Goal: Obtain resource: Download file/media

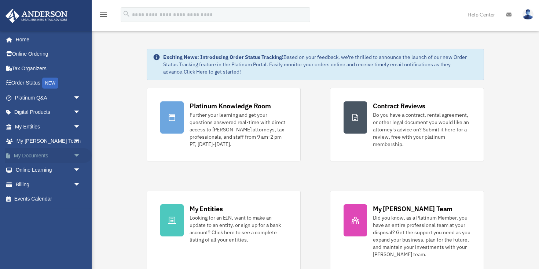
click at [76, 157] on span "arrow_drop_down" at bounding box center [80, 155] width 15 height 15
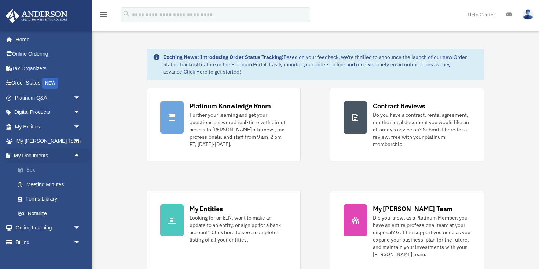
click at [33, 170] on link "Box" at bounding box center [50, 170] width 81 height 15
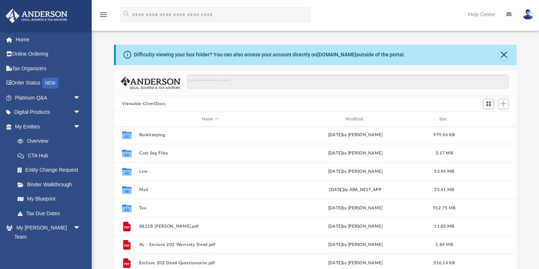
scroll to position [38, 0]
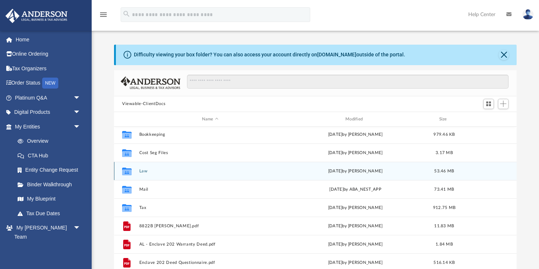
click at [141, 171] on button "Law" at bounding box center [210, 171] width 142 height 5
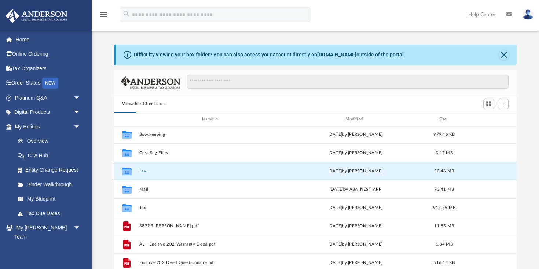
click at [151, 174] on div "Collaborated Folder Law Fri Aug 15 2025 by Lindsay Haggie 53.46 MB" at bounding box center [315, 171] width 402 height 18
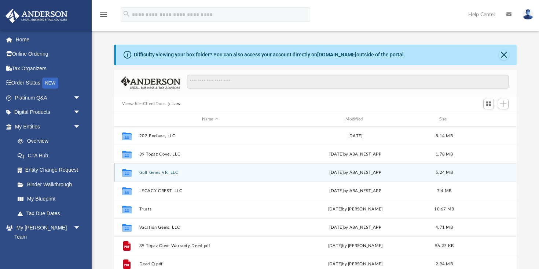
scroll to position [5, 0]
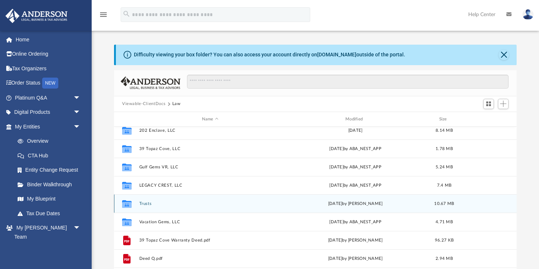
click at [149, 205] on button "Trusts" at bounding box center [210, 204] width 142 height 5
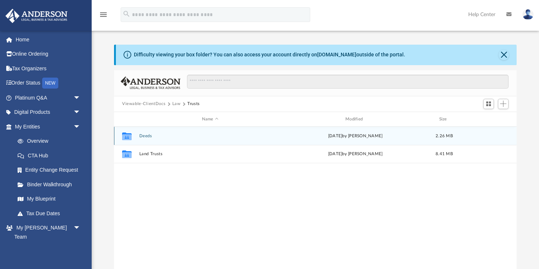
scroll to position [0, 0]
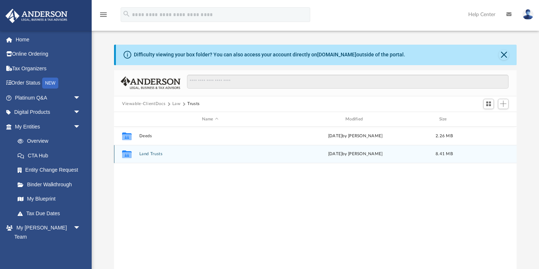
click at [149, 155] on button "Land Trusts" at bounding box center [210, 154] width 142 height 5
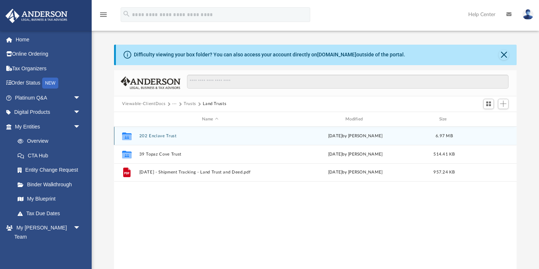
scroll to position [2, 0]
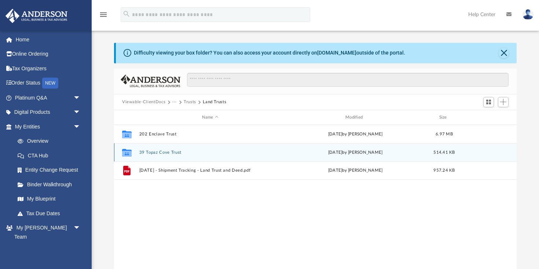
click at [153, 153] on button "39 Topaz Cove Trust" at bounding box center [210, 152] width 142 height 5
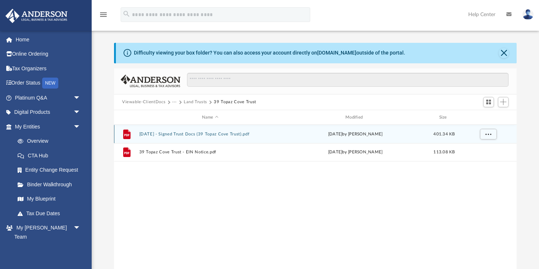
click at [198, 135] on button "2022.02.21 - Signed Trust Docs (39 Topaz Cove Trust).pdf" at bounding box center [210, 134] width 142 height 5
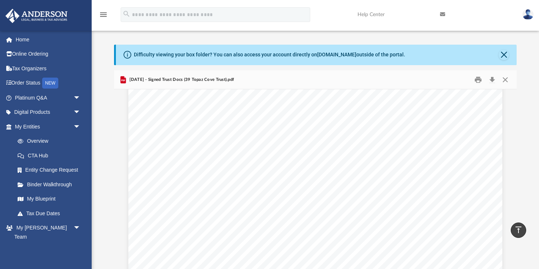
scroll to position [6204, 0]
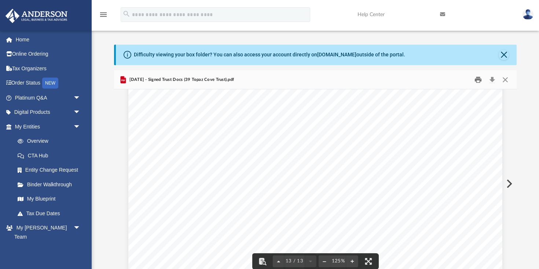
click at [478, 80] on button "Print" at bounding box center [478, 79] width 15 height 11
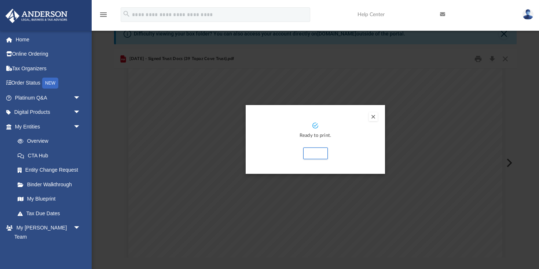
scroll to position [53, 0]
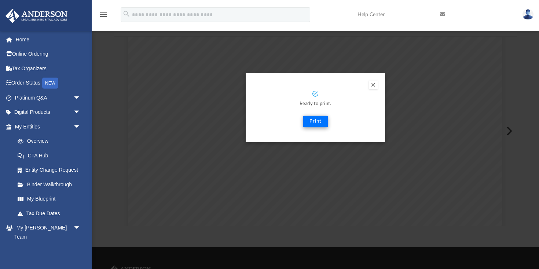
click at [316, 123] on button "Print" at bounding box center [315, 122] width 25 height 12
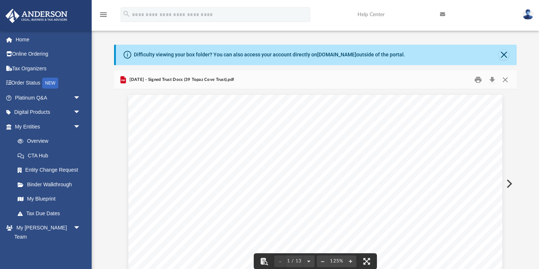
scroll to position [0, 0]
click at [505, 78] on button "Close" at bounding box center [504, 79] width 13 height 11
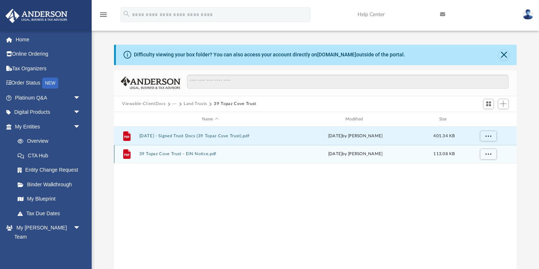
click at [211, 157] on button "39 Topaz Cove Trust - EIN Notice.pdf" at bounding box center [210, 154] width 142 height 5
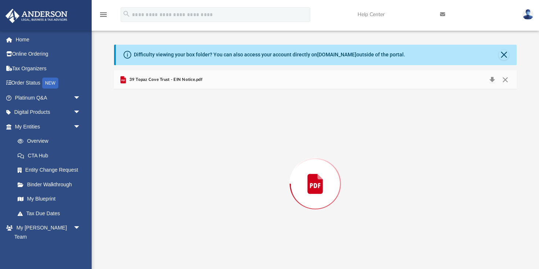
scroll to position [10, 0]
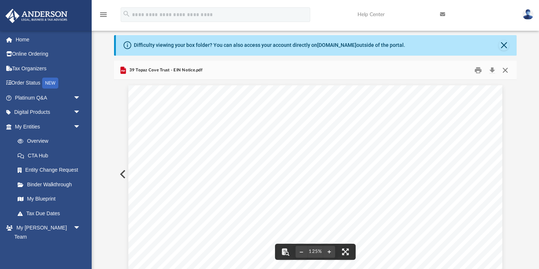
click at [507, 69] on button "Close" at bounding box center [504, 70] width 13 height 11
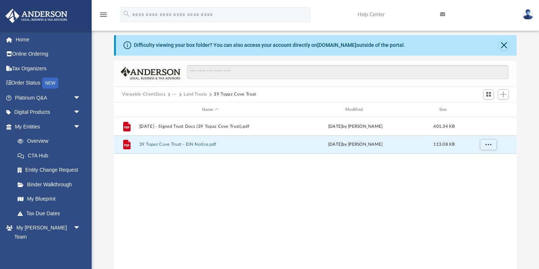
click at [197, 92] on button "Land Trusts" at bounding box center [195, 94] width 23 height 7
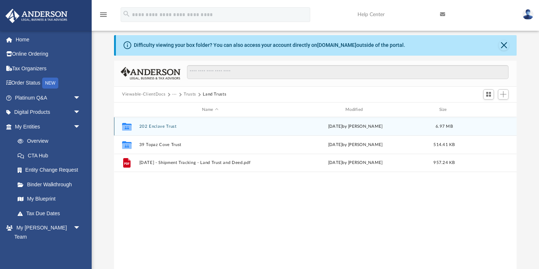
click at [171, 128] on button "202 Enclave Trust" at bounding box center [210, 126] width 142 height 5
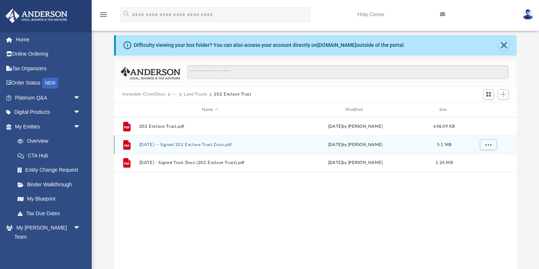
click at [195, 150] on div "File 2022.10.10 -- Signed 202 Enclave Trust Docs.pdf Tue Nov 1 2022 by Rowella …" at bounding box center [315, 145] width 402 height 18
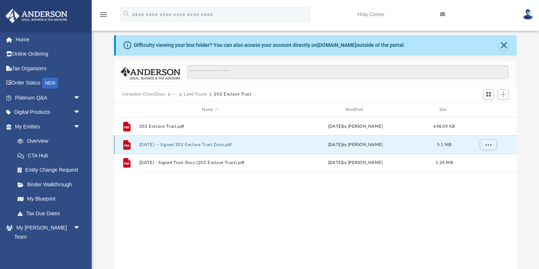
click at [210, 145] on button "2022.10.10 -- Signed 202 Enclave Trust Docs.pdf" at bounding box center [210, 145] width 142 height 5
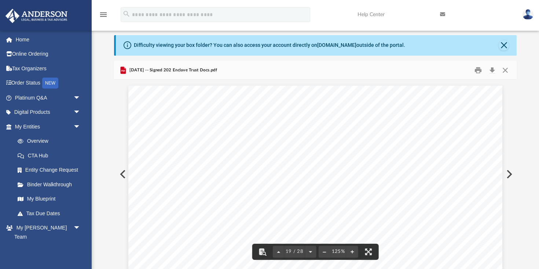
scroll to position [8907, 0]
click at [507, 70] on button "Close" at bounding box center [504, 70] width 13 height 11
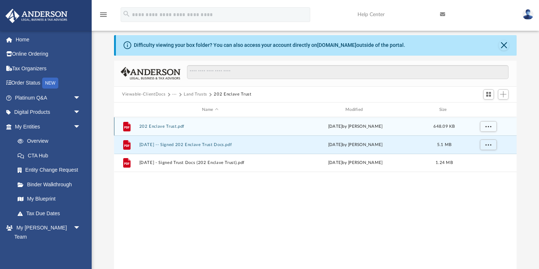
click at [161, 122] on div "File 202 Enclave Trust.pdf Mon Aug 1 2022 by Tomas Diaz-Marin 648.09 KB" at bounding box center [315, 126] width 402 height 18
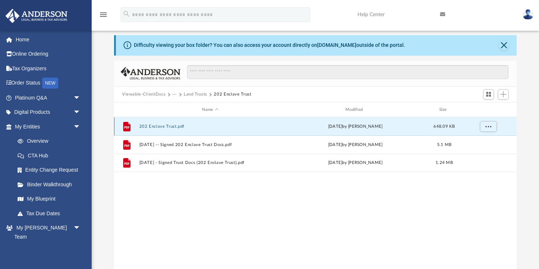
click at [163, 128] on button "202 Enclave Trust.pdf" at bounding box center [210, 126] width 142 height 5
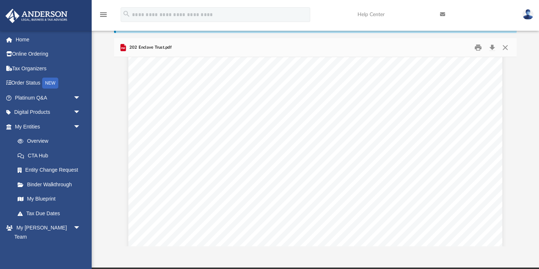
scroll to position [2683, 0]
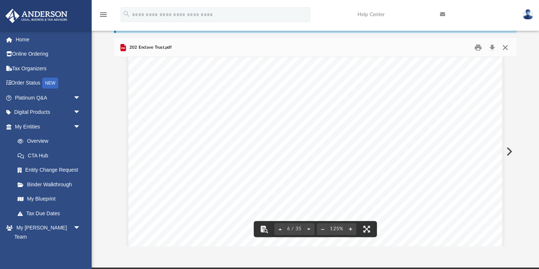
click at [506, 48] on button "Close" at bounding box center [504, 47] width 13 height 11
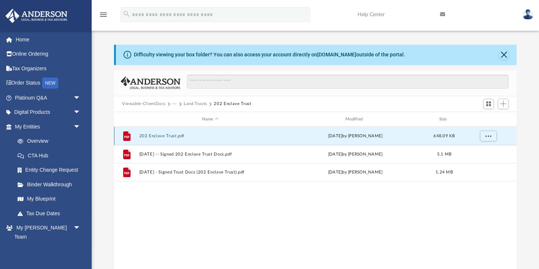
scroll to position [0, 0]
click at [172, 106] on button "···" at bounding box center [174, 104] width 5 height 7
click at [180, 119] on li "Law" at bounding box center [182, 117] width 12 height 8
click at [148, 104] on button "Viewable-ClientDocs" at bounding box center [143, 104] width 43 height 7
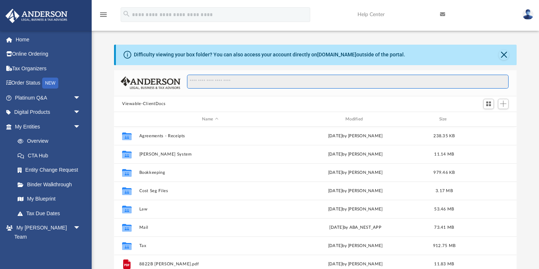
click at [231, 81] on input "Search files and folders" at bounding box center [347, 82] width 321 height 14
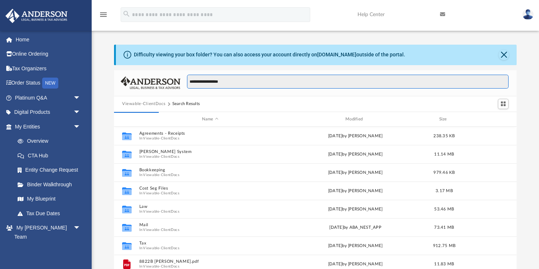
type input "**********"
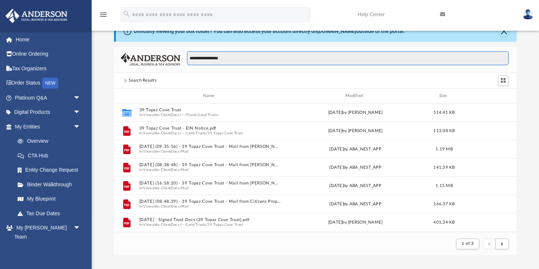
scroll to position [26, 0]
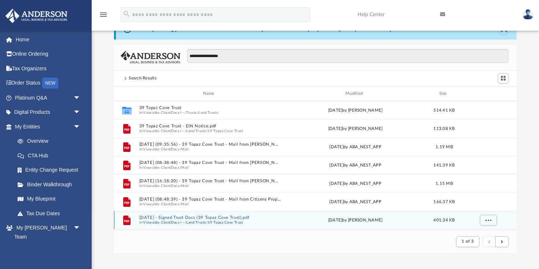
click at [214, 221] on button "39 Topaz Cove Trust" at bounding box center [224, 223] width 35 height 5
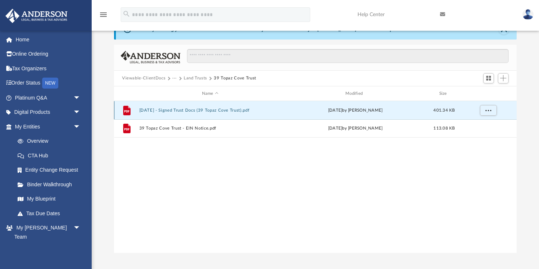
scroll to position [167, 402]
click at [204, 112] on button "2022.02.21 - Signed Trust Docs (39 Topaz Cove Trust).pdf" at bounding box center [210, 110] width 142 height 5
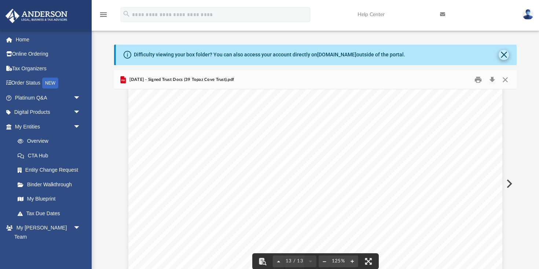
scroll to position [0, 0]
click at [504, 79] on button "Close" at bounding box center [504, 79] width 13 height 11
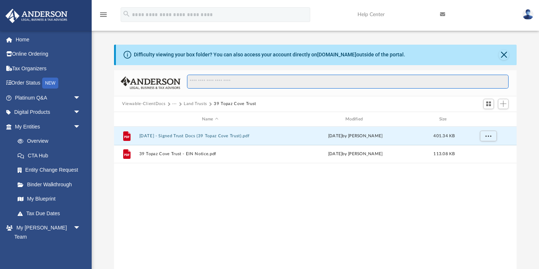
click at [272, 87] on input "Search files and folders" at bounding box center [347, 82] width 321 height 14
type input "**********"
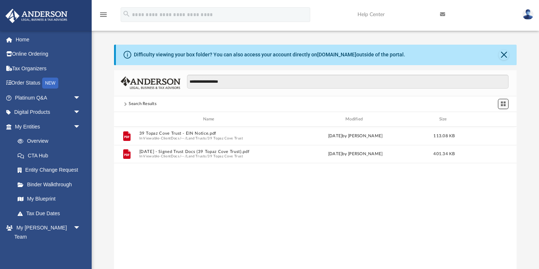
click at [505, 105] on span "Switch to Grid View" at bounding box center [503, 104] width 6 height 6
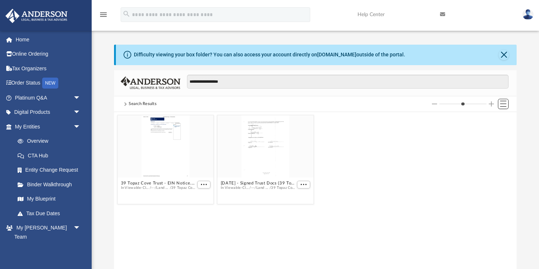
scroll to position [167, 402]
click at [505, 103] on span "Switch to List View" at bounding box center [503, 104] width 6 height 6
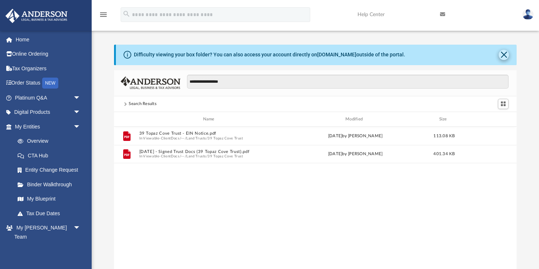
click at [503, 57] on button "Close" at bounding box center [503, 55] width 10 height 10
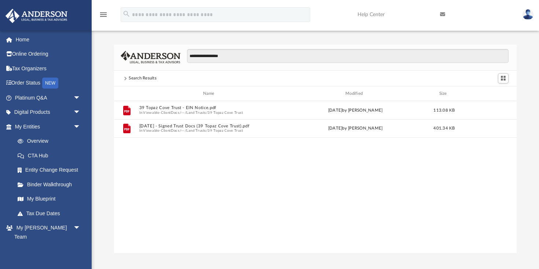
scroll to position [0, 0]
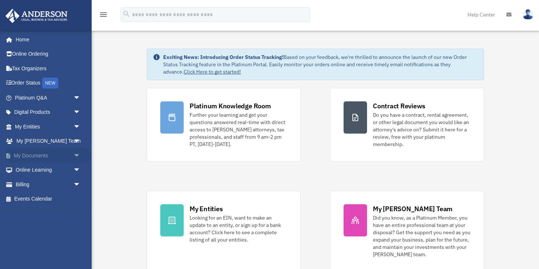
click at [80, 154] on span "arrow_drop_down" at bounding box center [80, 155] width 15 height 15
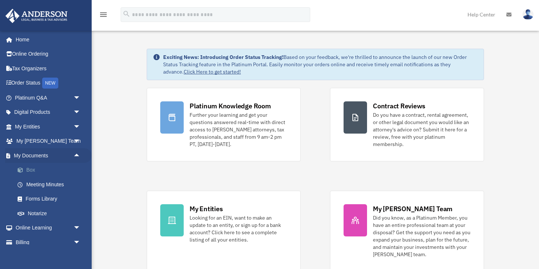
click at [33, 166] on link "Box" at bounding box center [50, 170] width 81 height 15
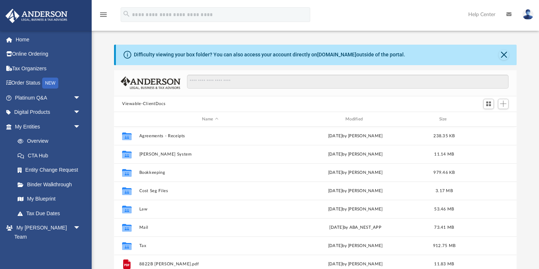
scroll to position [167, 402]
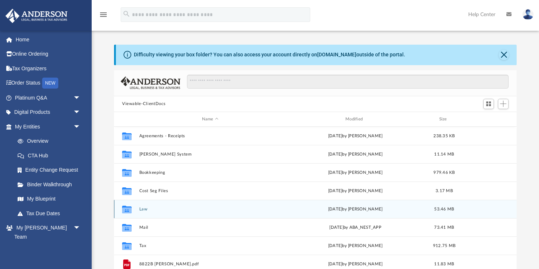
click at [145, 205] on div "Collaborated Folder Law Fri Aug 15 2025 by Lindsay Haggie 53.46 MB" at bounding box center [315, 209] width 402 height 18
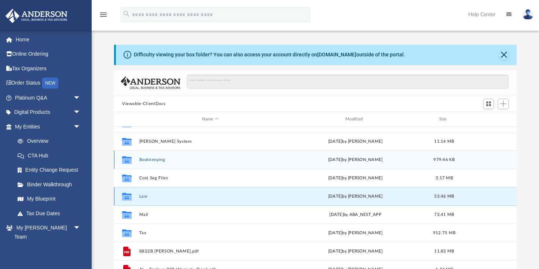
scroll to position [14, 0]
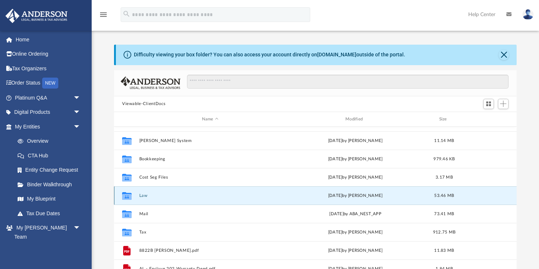
click at [135, 195] on div "Collaborated Folder" at bounding box center [127, 196] width 18 height 12
click at [144, 196] on button "Law" at bounding box center [210, 196] width 142 height 5
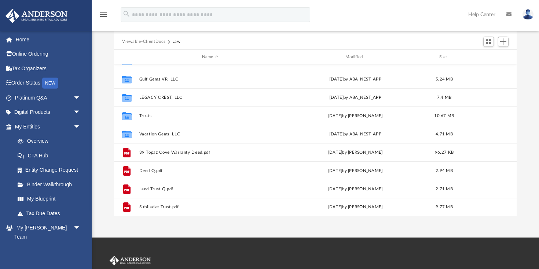
scroll to position [63, 0]
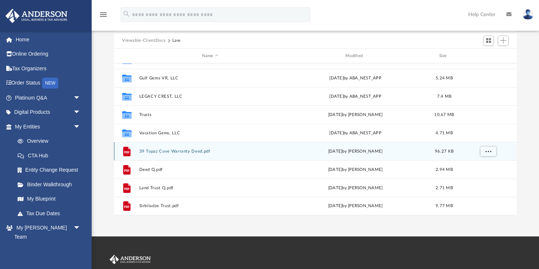
click at [151, 154] on div "File 39 Topaz Cove Warranty Deed.pdf Tue Dec 28 2021 by Rowella Sirbiladze 96.2…" at bounding box center [315, 151] width 402 height 18
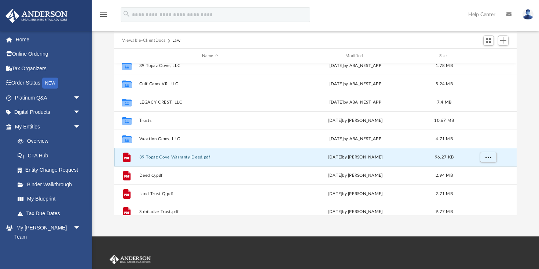
scroll to position [25, 0]
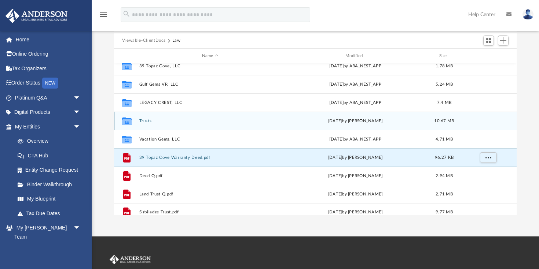
click at [142, 124] on div "Collaborated Folder Trusts Fri Aug 15 2025 by Lindsay Haggie 10.67 MB" at bounding box center [315, 121] width 402 height 18
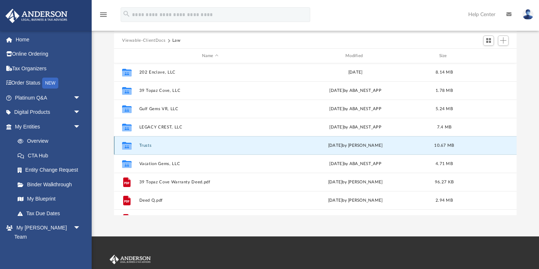
scroll to position [0, 0]
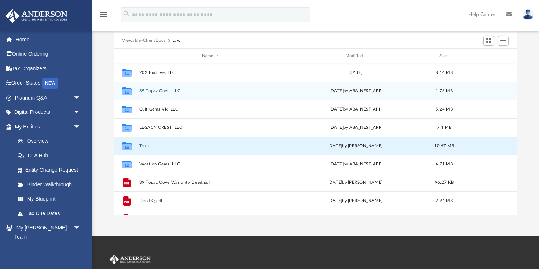
click at [142, 93] on div "Collaborated Folder 39 Topaz Cove, LLC Wed Apr 16 2025 by ABA_NEST_APP 1.78 MB" at bounding box center [315, 91] width 402 height 18
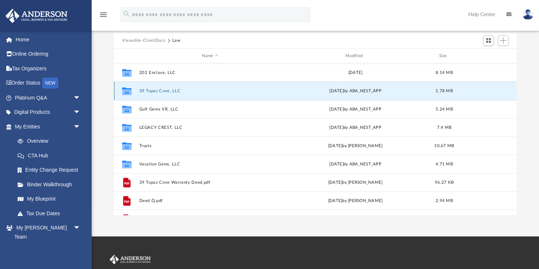
click at [124, 93] on icon "grid" at bounding box center [127, 92] width 10 height 6
click at [155, 92] on button "39 Topaz Cove, LLC" at bounding box center [210, 91] width 142 height 5
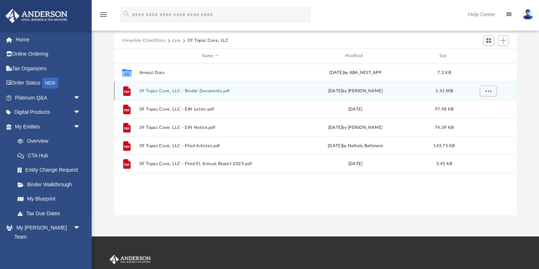
click at [167, 91] on button "39 Topaz Cove, LLC - Binder Documents.pdf" at bounding box center [210, 91] width 142 height 5
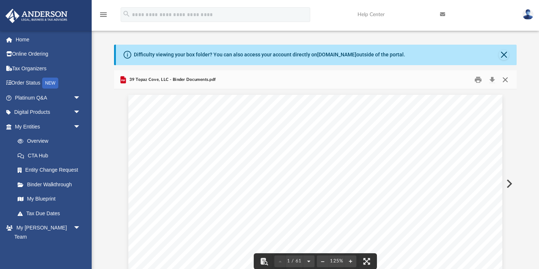
click at [505, 81] on button "Close" at bounding box center [504, 79] width 13 height 11
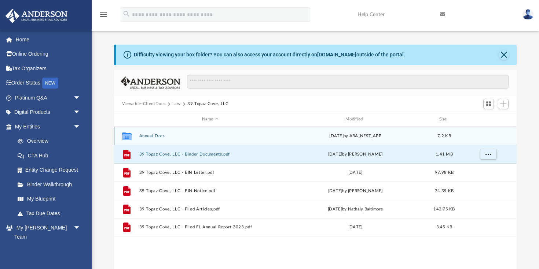
click at [157, 137] on button "Annual Docs" at bounding box center [210, 136] width 142 height 5
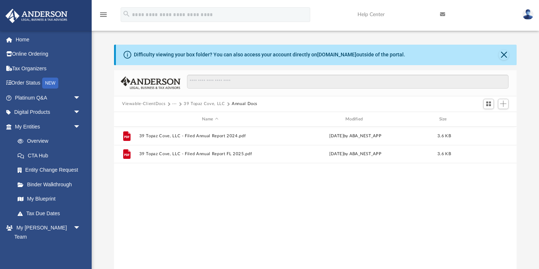
click at [149, 105] on button "Viewable-ClientDocs" at bounding box center [143, 104] width 43 height 7
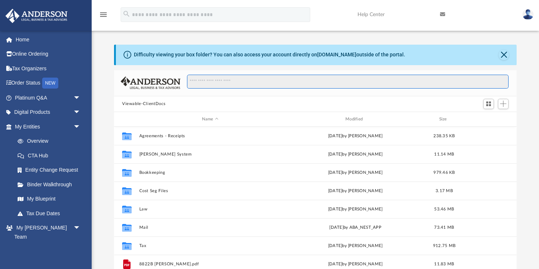
click at [207, 86] on input "Search files and folders" at bounding box center [347, 82] width 321 height 14
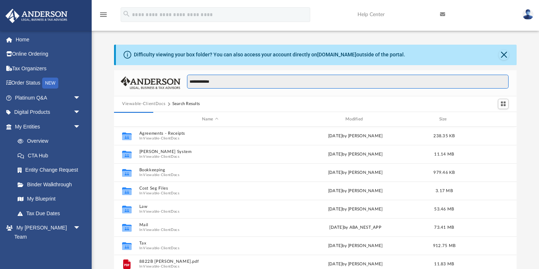
type input "**********"
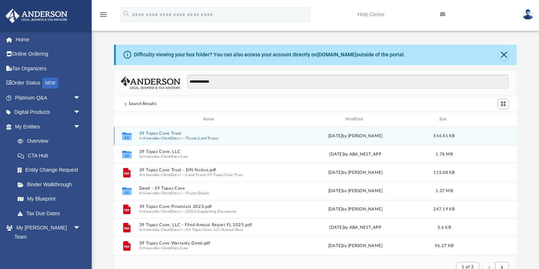
click at [126, 137] on icon "grid" at bounding box center [127, 138] width 10 height 6
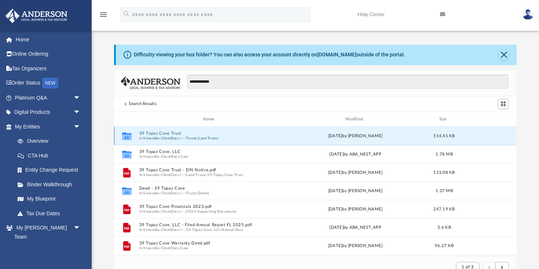
click at [126, 137] on icon "grid" at bounding box center [127, 138] width 10 height 6
click at [156, 136] on button "Viewable-ClientDocs" at bounding box center [161, 138] width 36 height 5
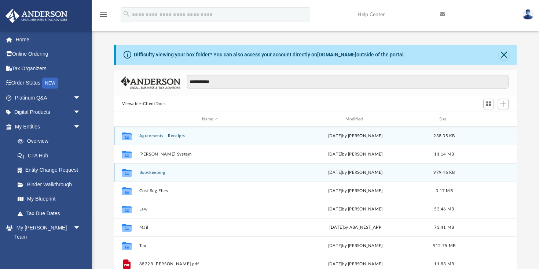
scroll to position [167, 402]
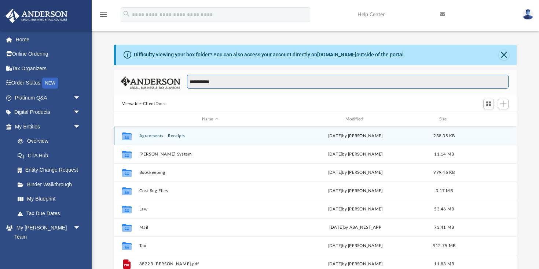
click at [223, 81] on input "**********" at bounding box center [347, 82] width 321 height 14
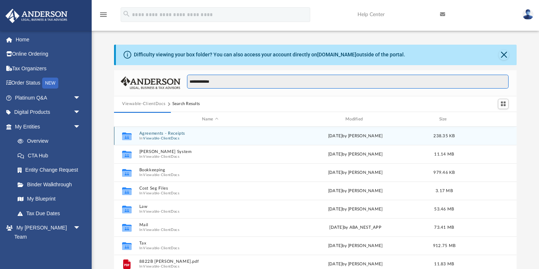
type input "**********"
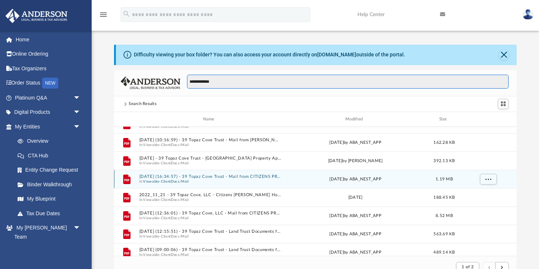
scroll to position [691, 0]
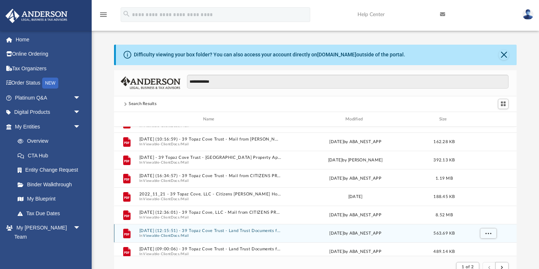
click at [227, 234] on span "In Viewable-ClientDocs / Mail" at bounding box center [210, 236] width 142 height 5
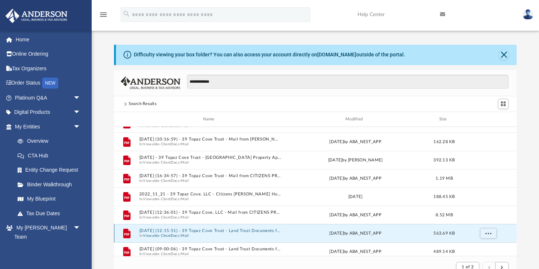
click at [227, 234] on span "In Viewable-ClientDocs / Mail" at bounding box center [210, 236] width 142 height 5
click at [220, 232] on button "2024.09.11 (12:15:51) - 39 Topaz Cove Trust - Land Trust Documents from WALTON …" at bounding box center [210, 231] width 142 height 5
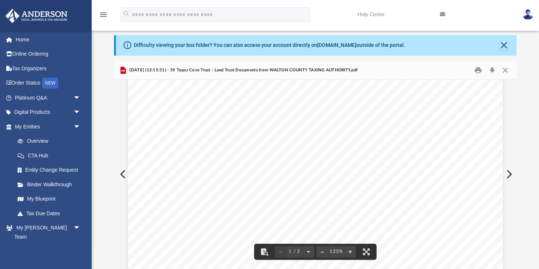
scroll to position [158, 0]
click at [124, 174] on button "Preview" at bounding box center [122, 174] width 16 height 21
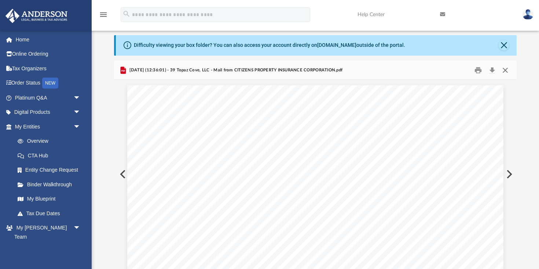
click at [507, 71] on button "Close" at bounding box center [504, 70] width 13 height 11
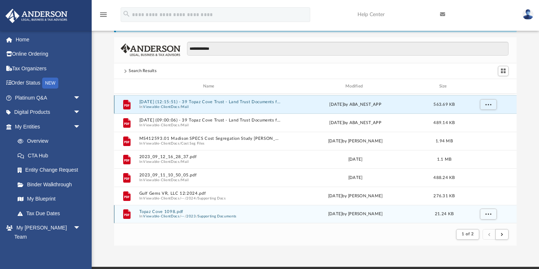
scroll to position [34, 0]
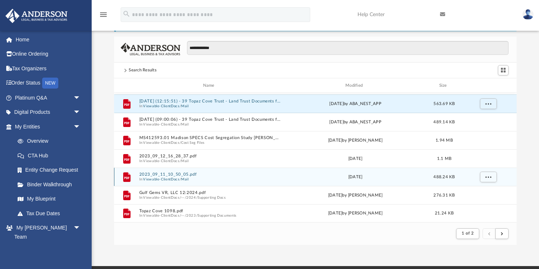
click at [205, 176] on button "2023_09_11_10_50_05.pdf" at bounding box center [210, 175] width 142 height 5
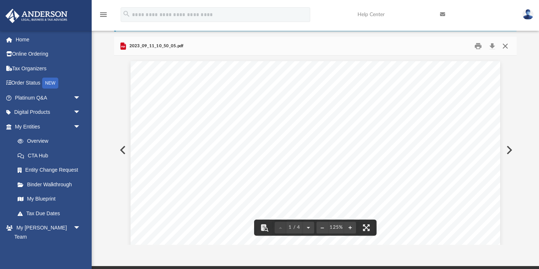
click at [503, 45] on button "Close" at bounding box center [504, 45] width 13 height 11
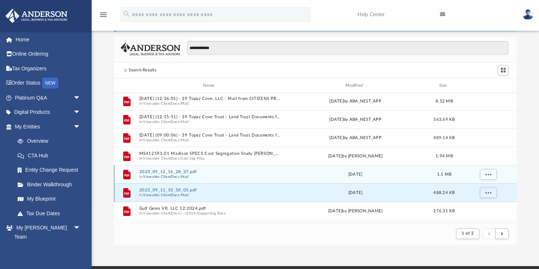
scroll to position [771, 0]
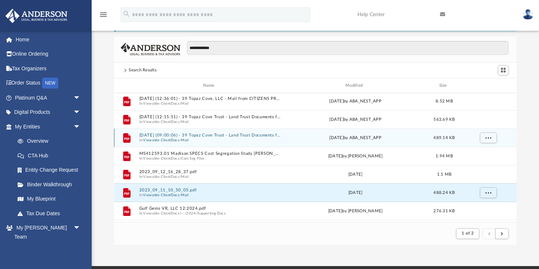
click at [264, 138] on button "2024.11.11 (09:00:06) - 39 Topaz Cove Trust - Land Trust Documents from RHONDA …" at bounding box center [210, 135] width 142 height 5
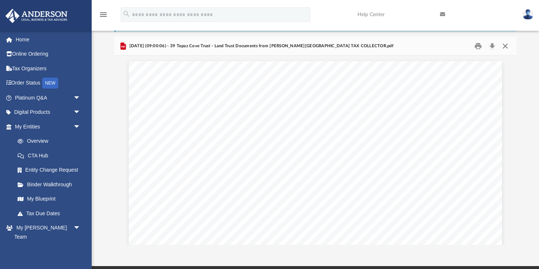
click at [502, 48] on button "Close" at bounding box center [504, 45] width 13 height 11
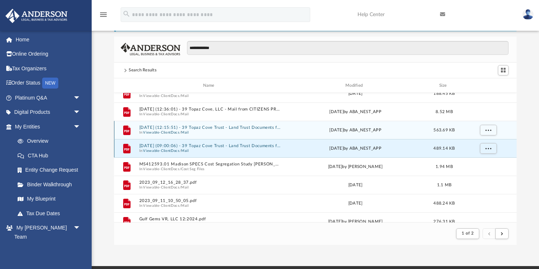
scroll to position [759, 0]
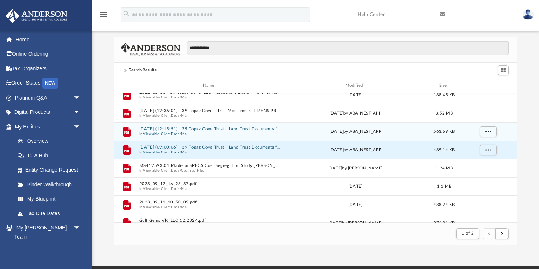
click at [247, 133] on span "In Viewable-ClientDocs / Mail" at bounding box center [210, 134] width 142 height 5
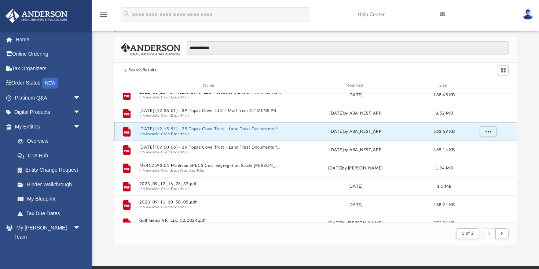
click at [251, 129] on button "2024.09.11 (12:15:51) - 39 Topaz Cove Trust - Land Trust Documents from WALTON …" at bounding box center [210, 129] width 142 height 5
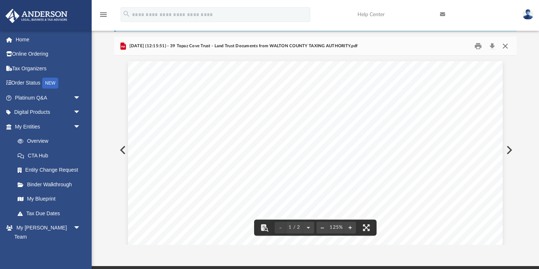
click at [505, 47] on button "Close" at bounding box center [504, 45] width 13 height 11
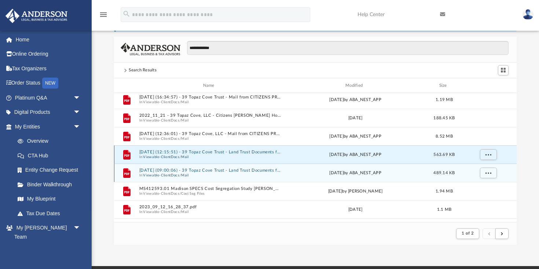
scroll to position [735, 0]
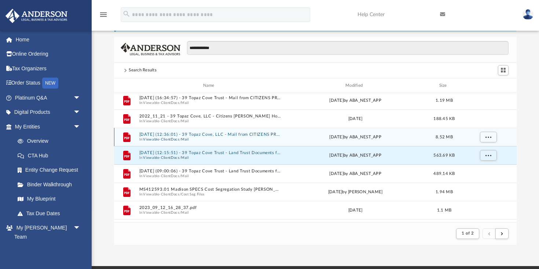
click at [253, 140] on span "In Viewable-ClientDocs / Mail" at bounding box center [210, 139] width 142 height 5
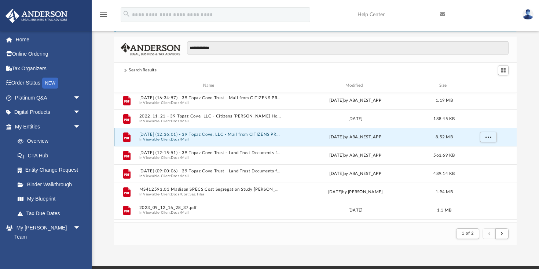
click at [251, 139] on span "In Viewable-ClientDocs / Mail" at bounding box center [210, 139] width 142 height 5
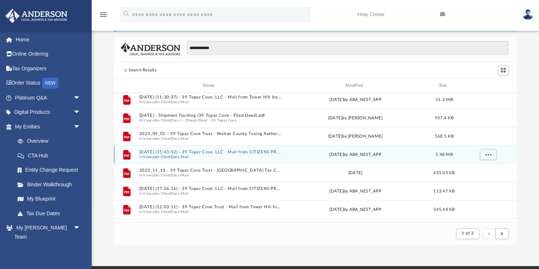
scroll to position [475, 0]
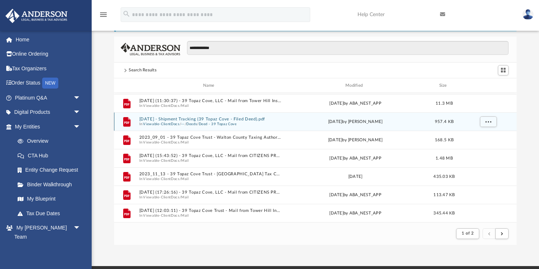
click at [199, 119] on button "2022.03.01 - Shipment Tracking (39 Topaz Cove - Filed Deed).pdf" at bounding box center [210, 119] width 142 height 5
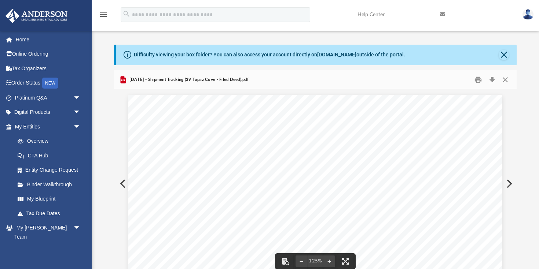
scroll to position [0, 0]
click at [503, 79] on button "Close" at bounding box center [504, 79] width 13 height 11
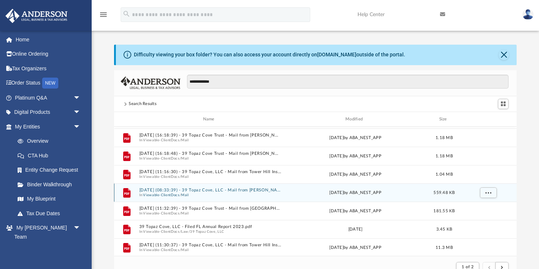
scroll to position [367, 0]
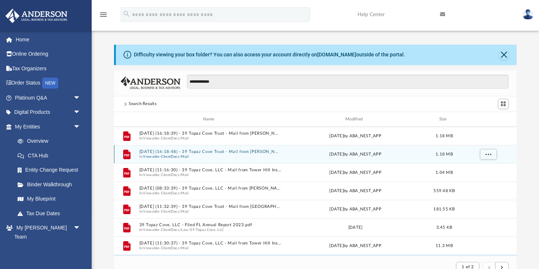
click at [255, 159] on div "File 2025.01.06 (16:18:48) - 39 Topaz Cove Trust - Mail from Dave Morrow.pdf In…" at bounding box center [315, 154] width 402 height 18
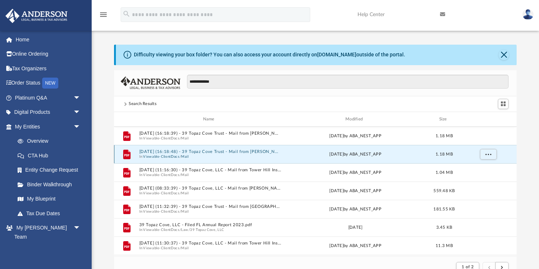
click at [254, 154] on button "2025.01.06 (16:18:48) - 39 Topaz Cove Trust - Mail from Dave Morrow.pdf" at bounding box center [210, 152] width 142 height 5
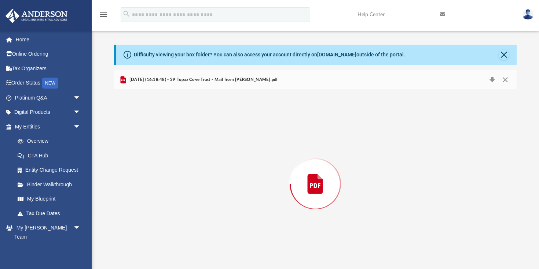
scroll to position [10, 0]
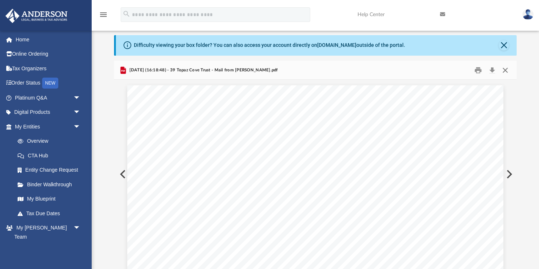
click at [504, 70] on button "Close" at bounding box center [504, 70] width 13 height 11
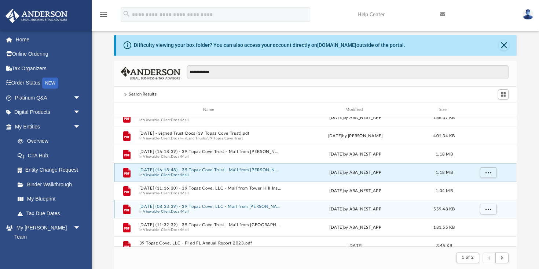
scroll to position [334, 0]
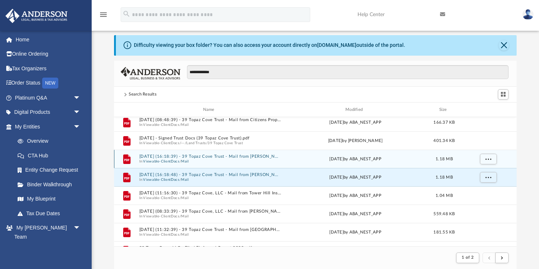
click at [243, 158] on button "2025.01.06 (16:18:39) - 39 Topaz Cove Trust - Mail from Dave Morrow.pdf" at bounding box center [210, 157] width 142 height 5
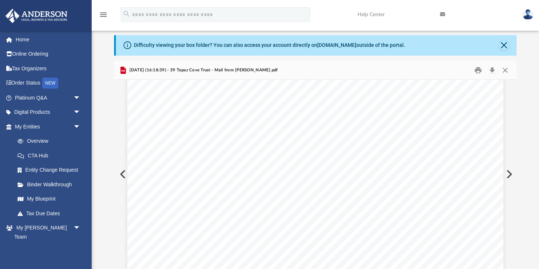
scroll to position [24, 0]
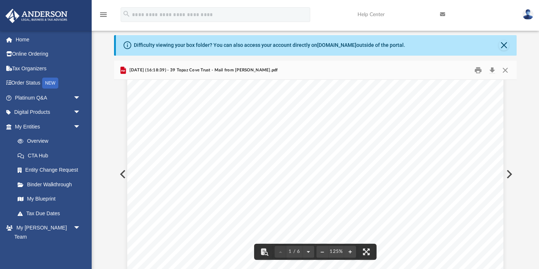
click at [503, 70] on button "Close" at bounding box center [504, 70] width 13 height 11
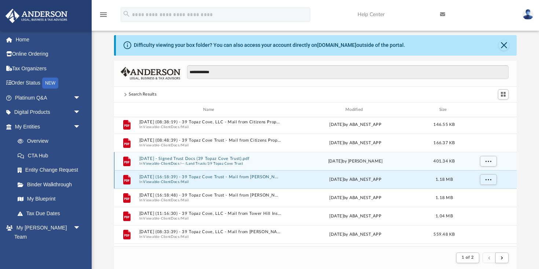
scroll to position [312, 0]
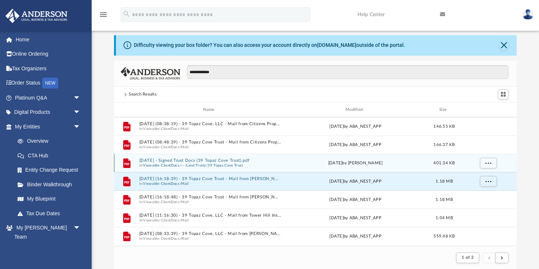
click at [194, 159] on button "2022.02.21 - Signed Trust Docs (39 Topaz Cove Trust).pdf" at bounding box center [210, 161] width 142 height 5
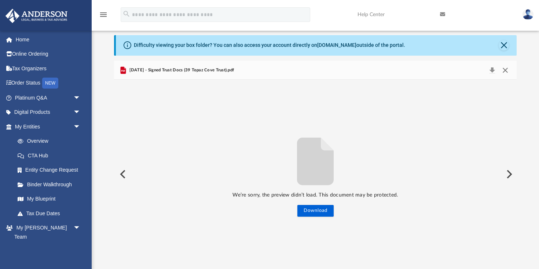
click at [501, 69] on button "Close" at bounding box center [504, 70] width 13 height 10
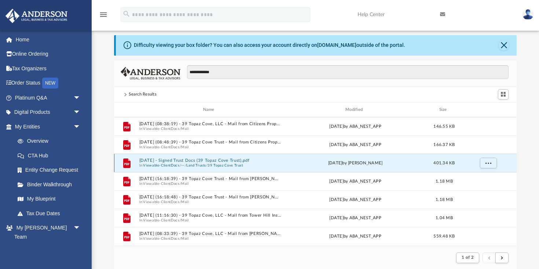
click at [224, 163] on button "2022.02.21 - Signed Trust Docs (39 Topaz Cove Trust).pdf" at bounding box center [210, 161] width 142 height 5
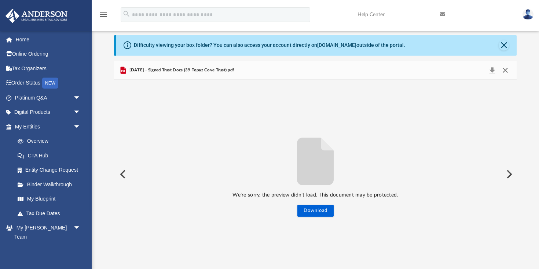
click at [505, 71] on button "Close" at bounding box center [504, 70] width 13 height 10
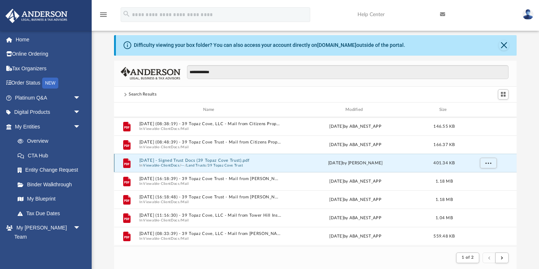
scroll to position [298, 0]
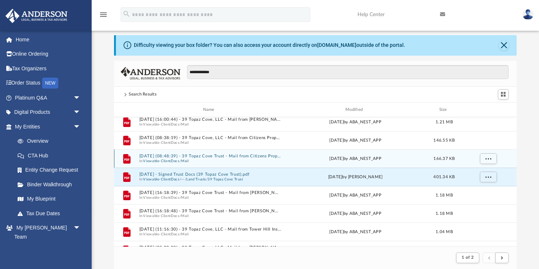
click at [239, 159] on span "In Viewable-ClientDocs / Mail" at bounding box center [210, 161] width 142 height 5
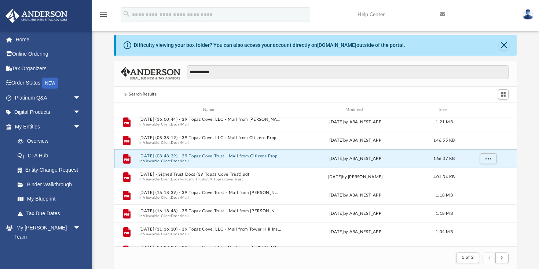
click at [239, 156] on button "2025.06.26 (08:48:39) - 39 Topaz Cove Trust - Mail from Citizens Property Insur…" at bounding box center [210, 156] width 142 height 5
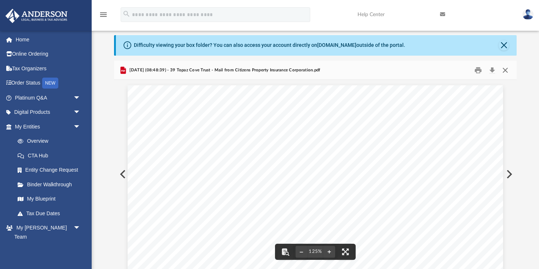
click at [507, 70] on button "Close" at bounding box center [504, 70] width 13 height 11
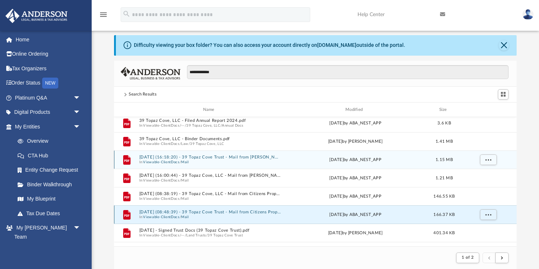
scroll to position [239, 0]
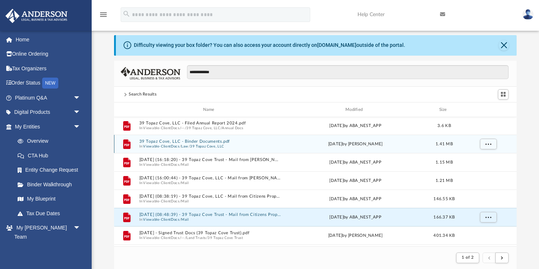
click at [207, 144] on button "39 Topaz Cove, LLC - Binder Documents.pdf" at bounding box center [210, 142] width 142 height 5
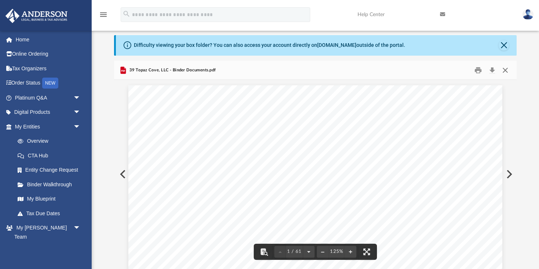
click at [501, 72] on button "Close" at bounding box center [504, 70] width 13 height 11
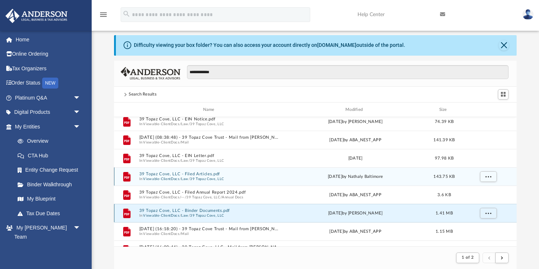
scroll to position [171, 0]
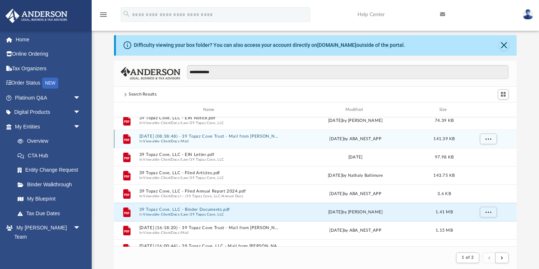
click at [230, 137] on button "2025.06.17 (08:38:48) - 39 Topaz Cove Trust - Mail from DAVID MORROW.pdf" at bounding box center [210, 137] width 142 height 5
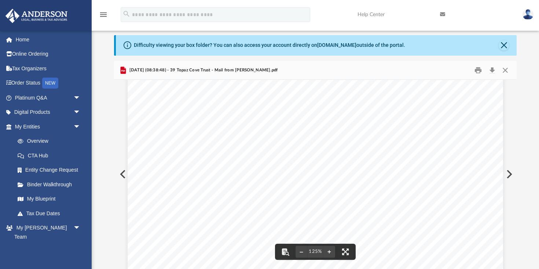
scroll to position [180, 0]
click at [504, 71] on button "Close" at bounding box center [504, 70] width 13 height 11
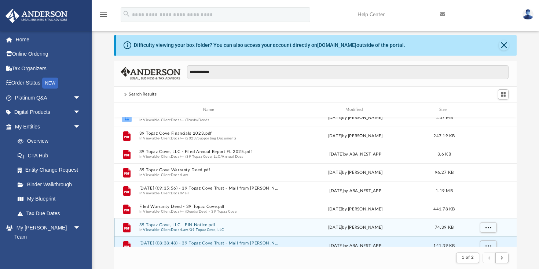
scroll to position [63, 0]
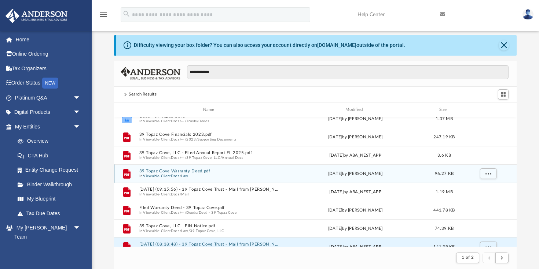
click at [200, 173] on button "39 Topaz Cove Warranty Deed.pdf" at bounding box center [210, 171] width 142 height 5
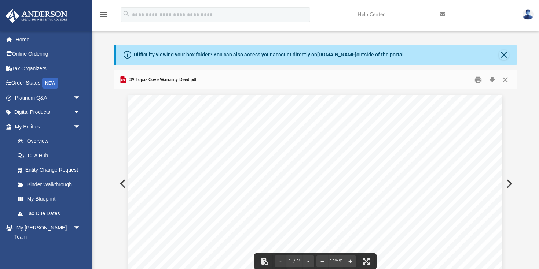
scroll to position [0, 0]
click at [508, 81] on button "Close" at bounding box center [504, 79] width 13 height 11
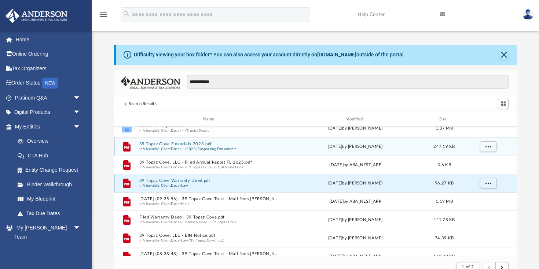
scroll to position [53, 0]
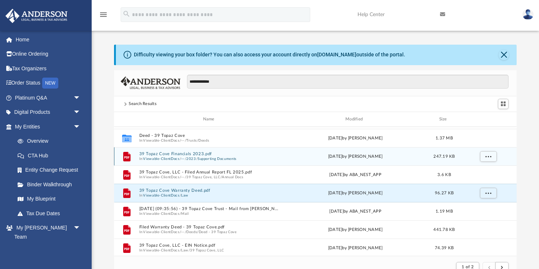
click at [197, 152] on button "39 Topaz Cove Financials 2023.pdf" at bounding box center [210, 154] width 142 height 5
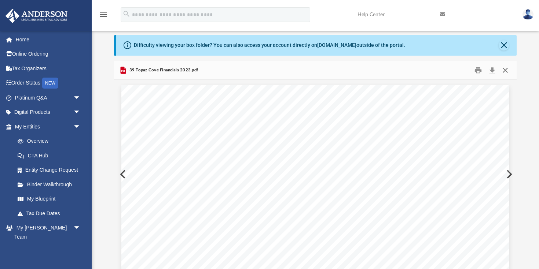
click at [507, 70] on button "Close" at bounding box center [504, 70] width 13 height 11
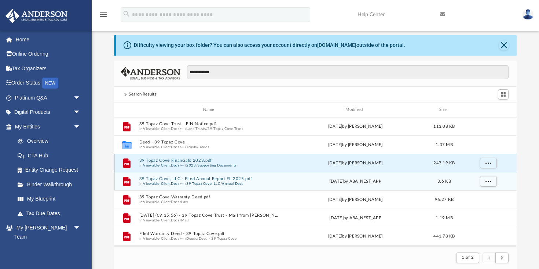
scroll to position [36, 0]
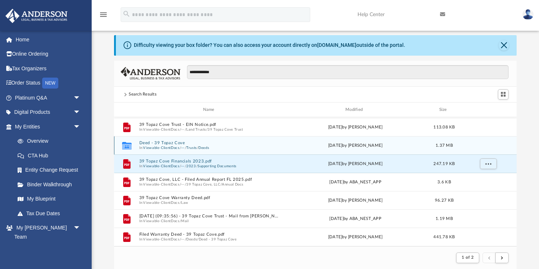
click at [192, 145] on button "Deed - 39 Topaz Cove" at bounding box center [210, 143] width 142 height 5
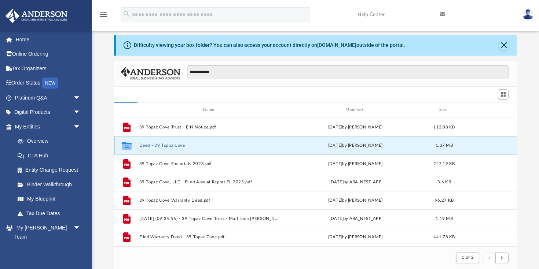
scroll to position [167, 402]
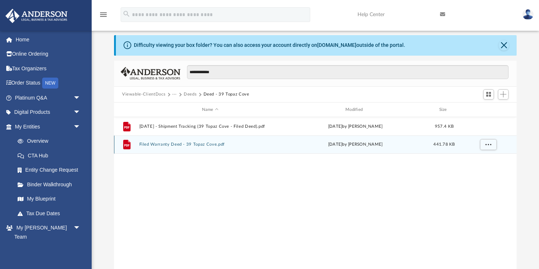
click at [192, 144] on button "Filed Warranty Deed - 39 Topaz Cove.pdf" at bounding box center [210, 145] width 142 height 5
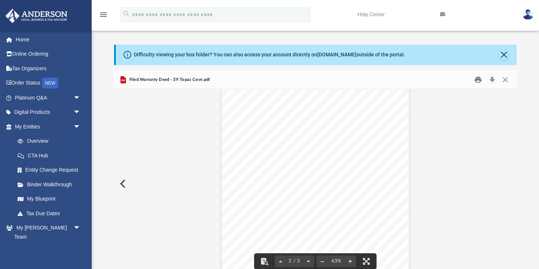
click at [476, 80] on button "Print" at bounding box center [478, 79] width 15 height 11
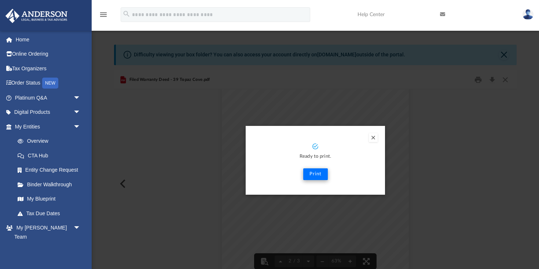
click at [319, 176] on button "Print" at bounding box center [315, 175] width 25 height 12
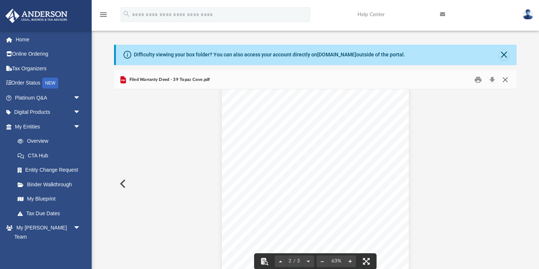
click at [506, 77] on button "Close" at bounding box center [504, 79] width 13 height 11
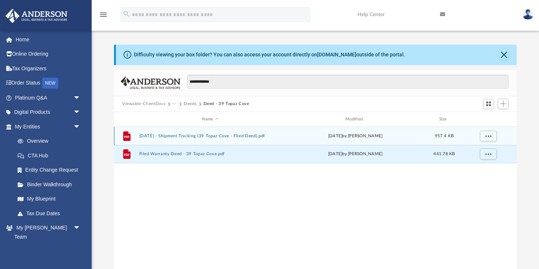
click at [226, 138] on button "2022.03.01 - Shipment Tracking (39 Topaz Cove - Filed Deed).pdf" at bounding box center [210, 136] width 142 height 5
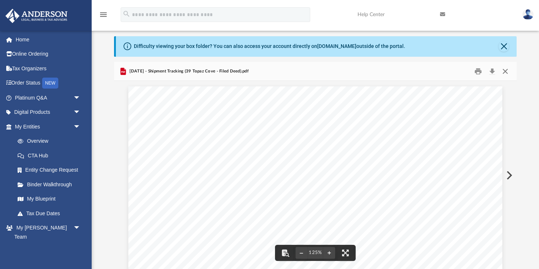
scroll to position [0, 0]
click at [503, 69] on button "Close" at bounding box center [504, 71] width 13 height 11
